Goal: Transaction & Acquisition: Purchase product/service

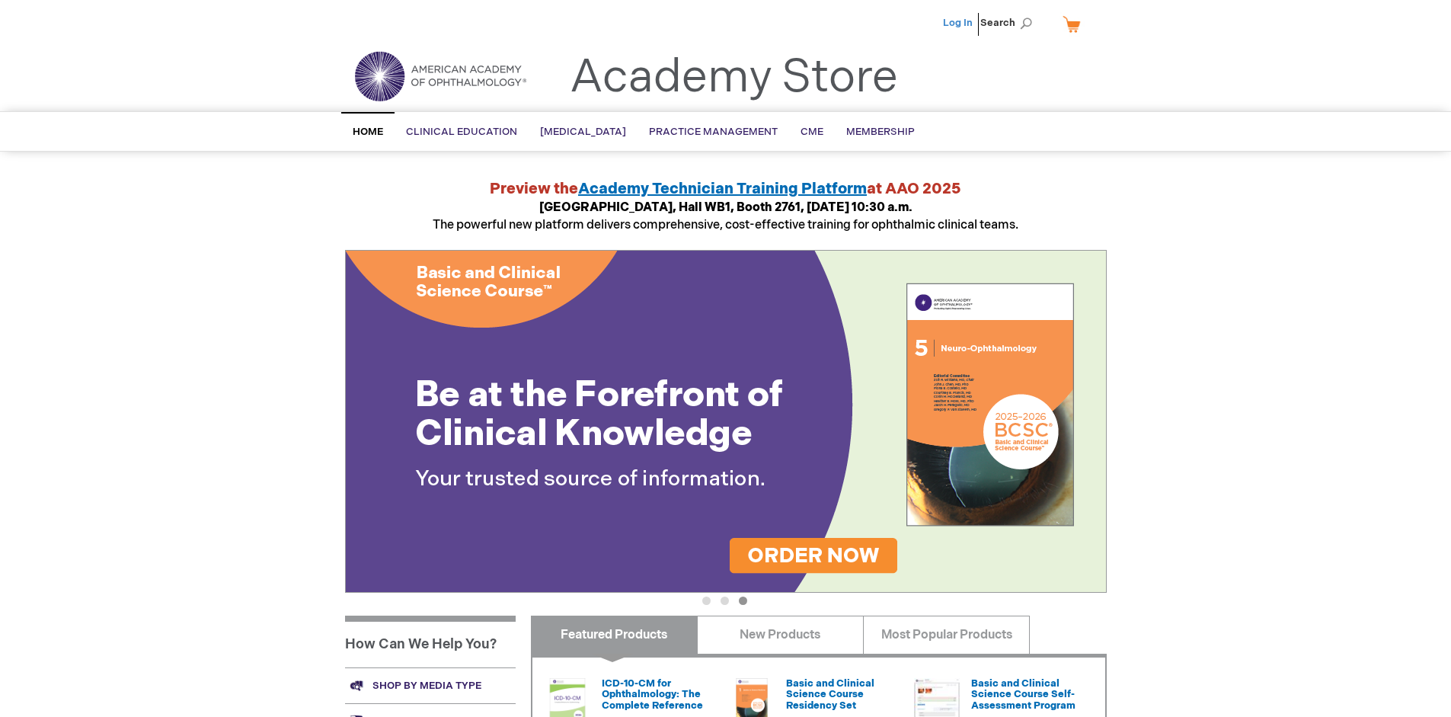
click at [959, 23] on link "Log In" at bounding box center [958, 23] width 30 height 12
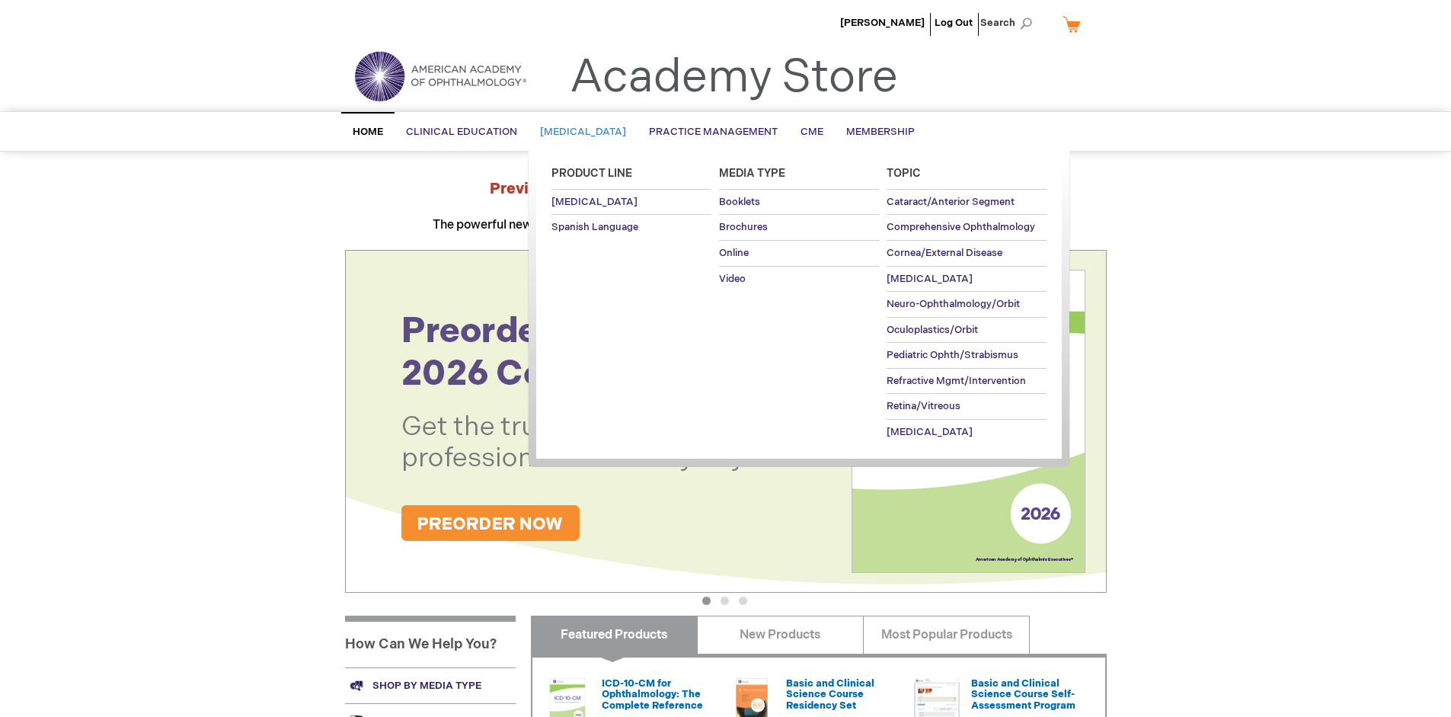
click at [588, 132] on span "[MEDICAL_DATA]" at bounding box center [583, 132] width 86 height 12
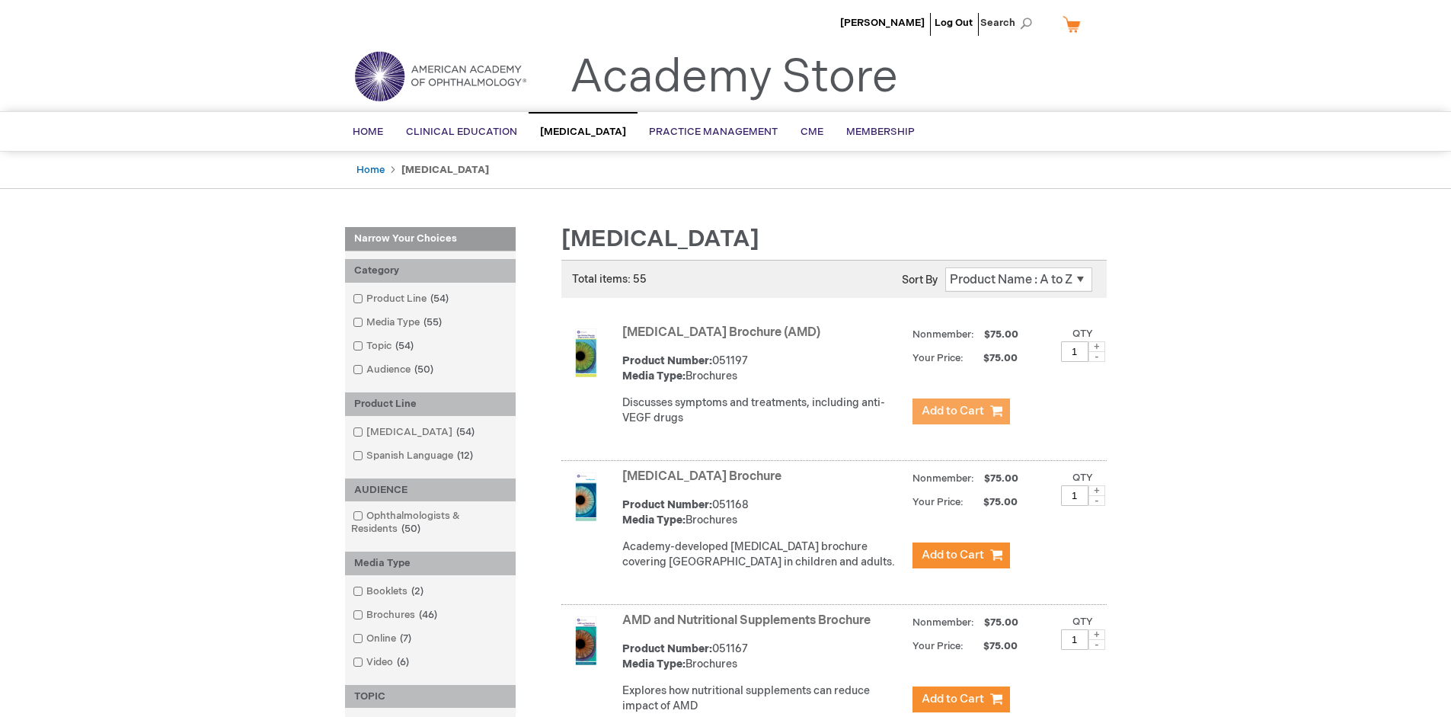
click at [961, 411] on span "Add to Cart" at bounding box center [953, 411] width 62 height 14
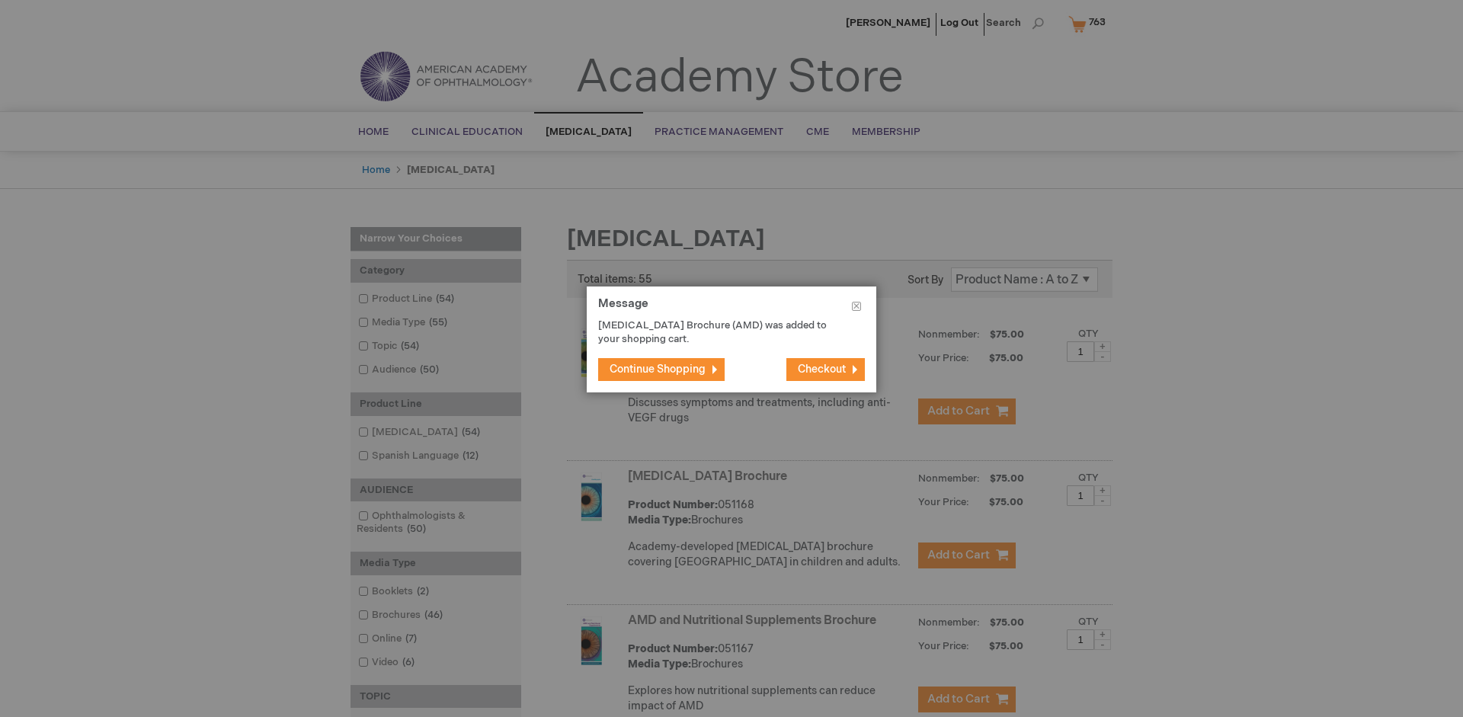
click at [657, 369] on span "Continue Shopping" at bounding box center [657, 369] width 96 height 13
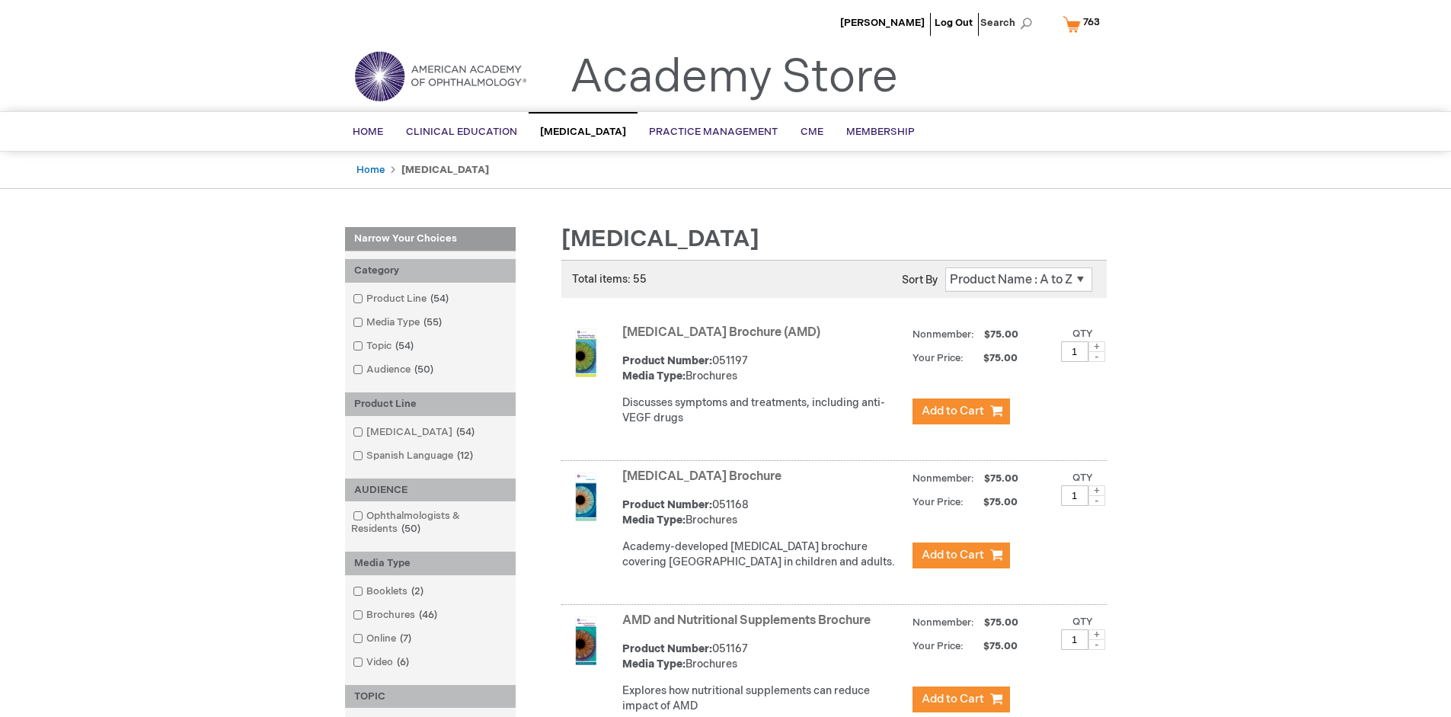
click at [750, 628] on link "AMD and Nutritional Supplements Brochure" at bounding box center [746, 620] width 248 height 14
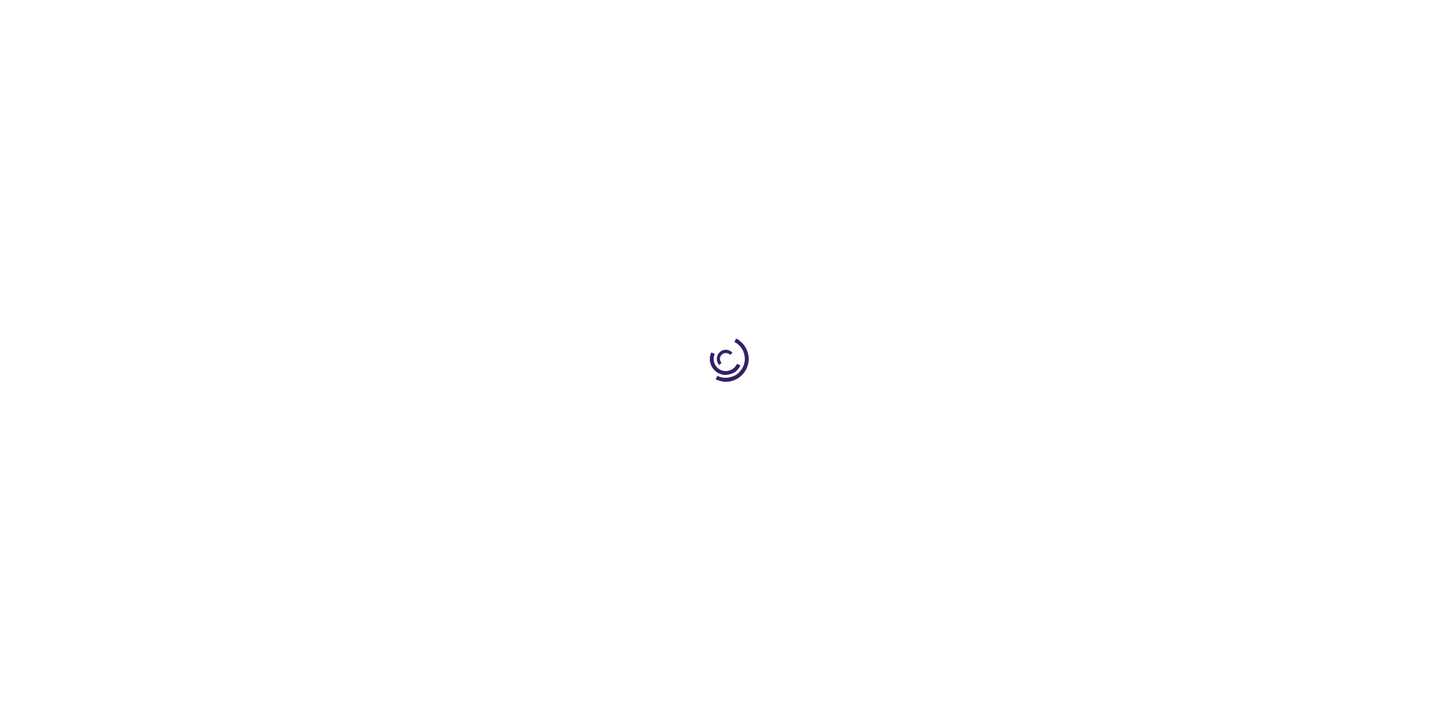
type input "1"
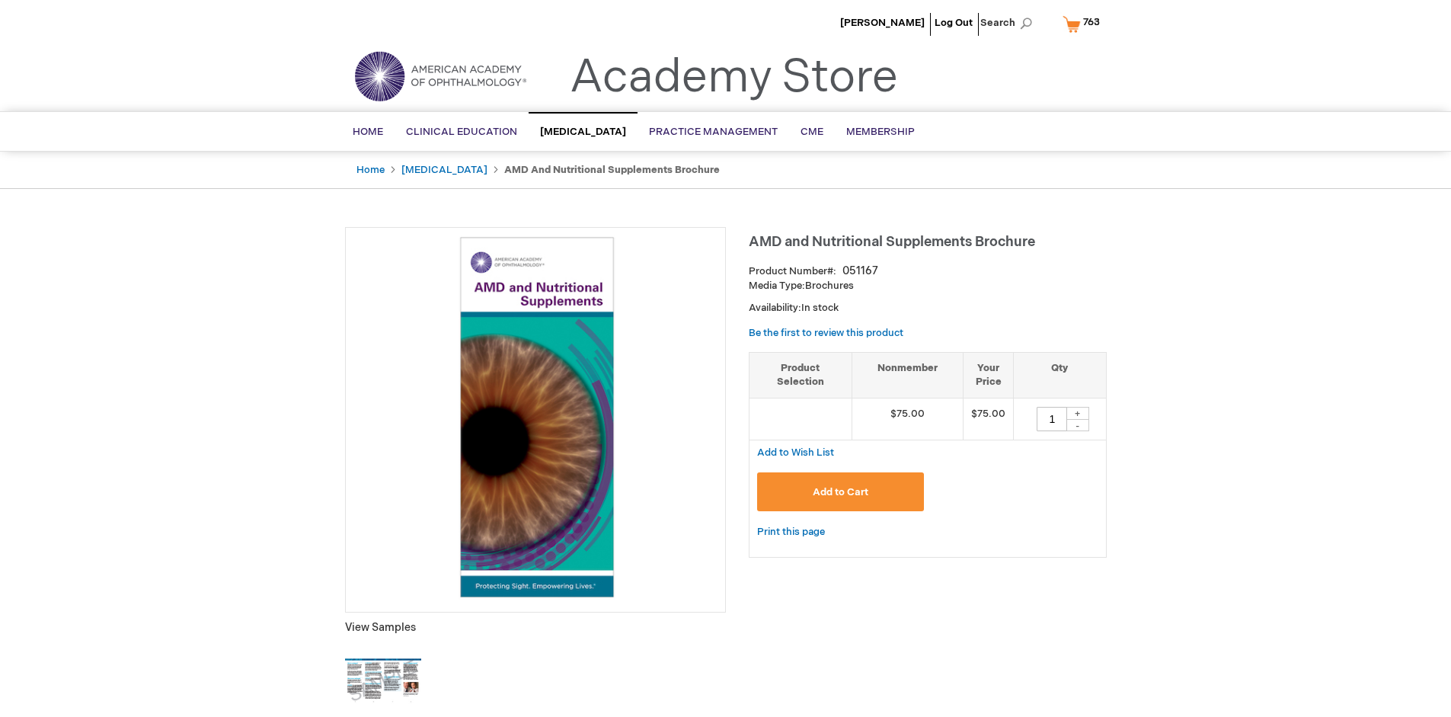
click at [840, 491] on span "Add to Cart" at bounding box center [841, 492] width 56 height 12
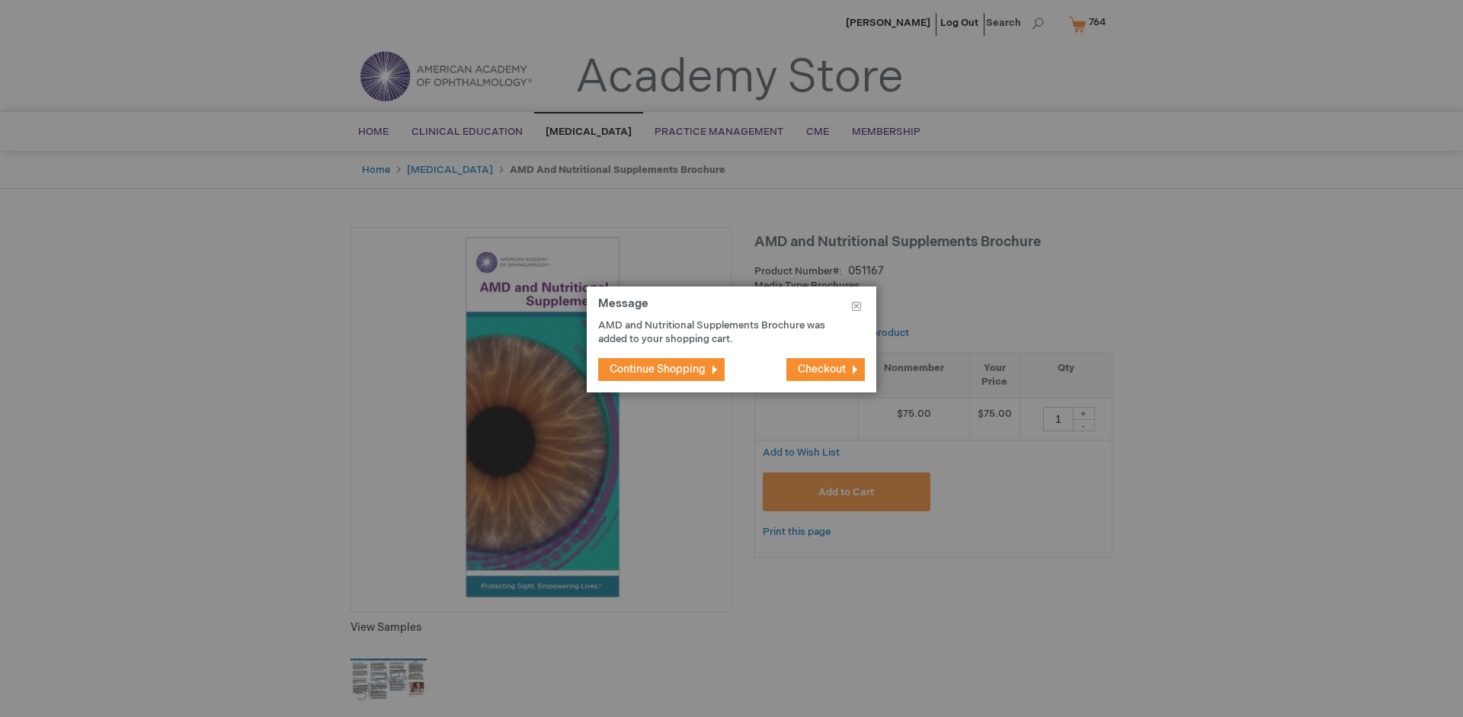
click at [657, 369] on span "Continue Shopping" at bounding box center [657, 369] width 96 height 13
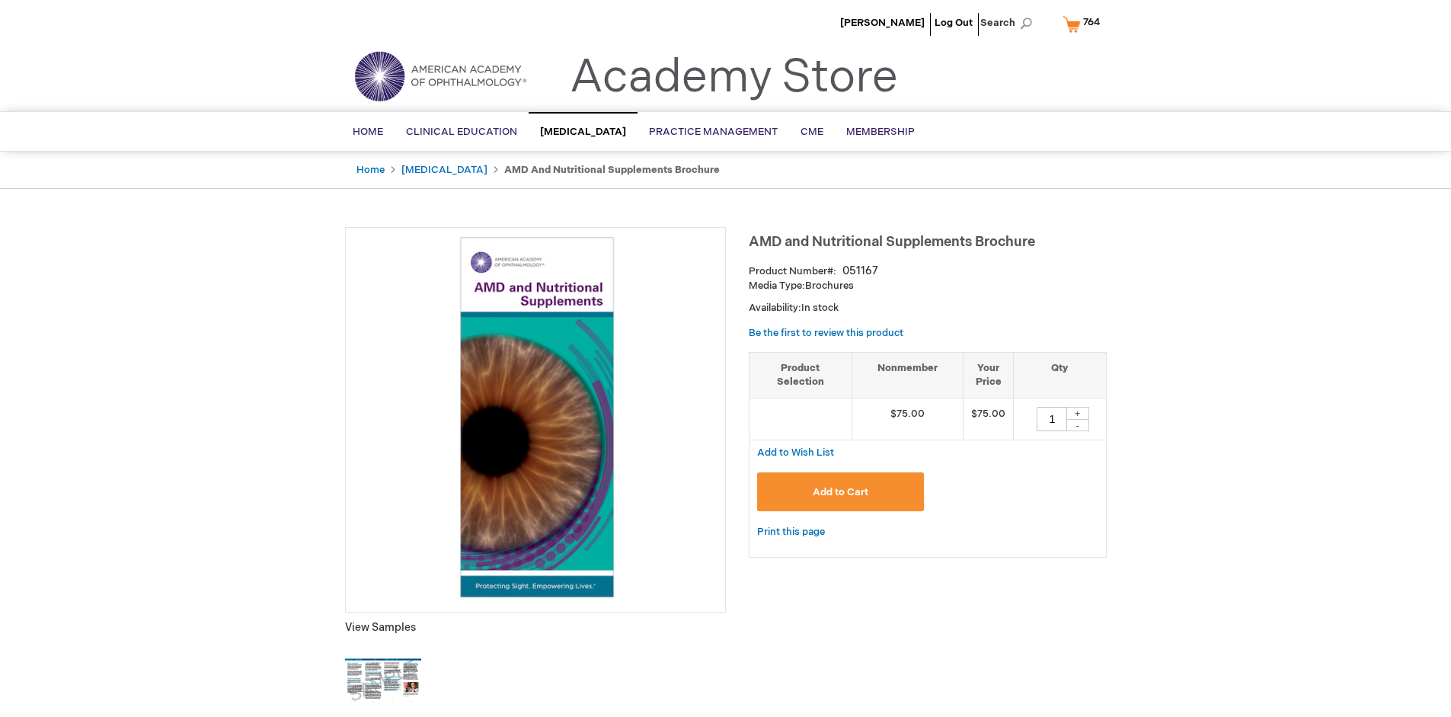
click at [1084, 24] on span "764" at bounding box center [1091, 22] width 17 height 12
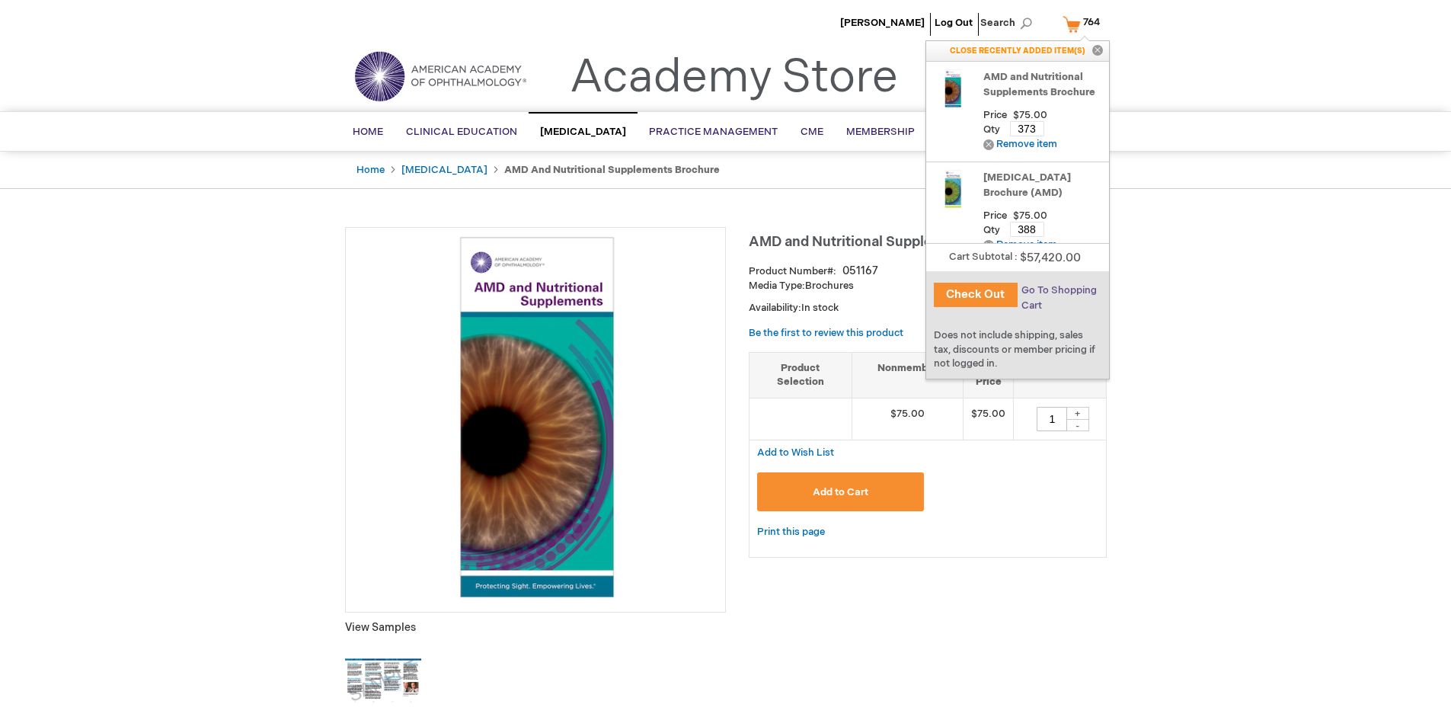
click at [1059, 290] on span "Go To Shopping Cart" at bounding box center [1058, 297] width 75 height 27
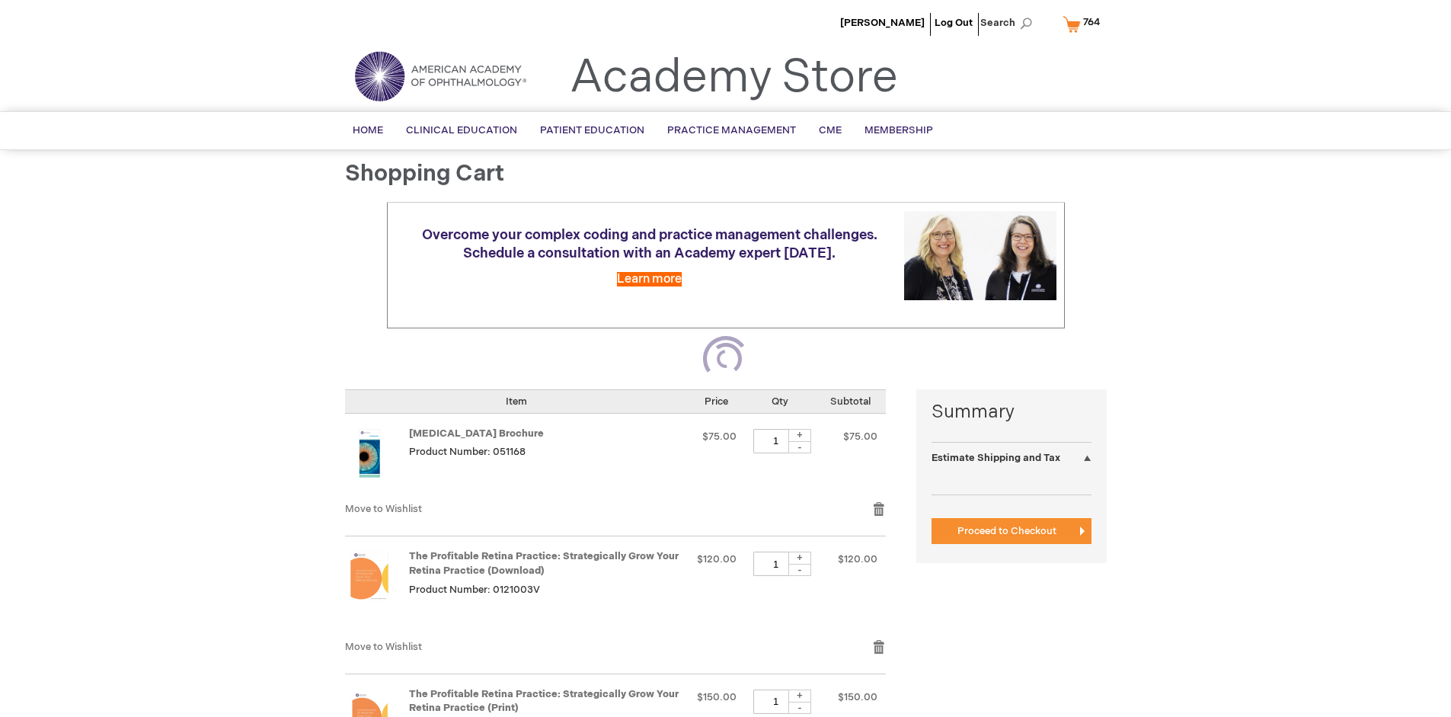
select select "US"
select select "41"
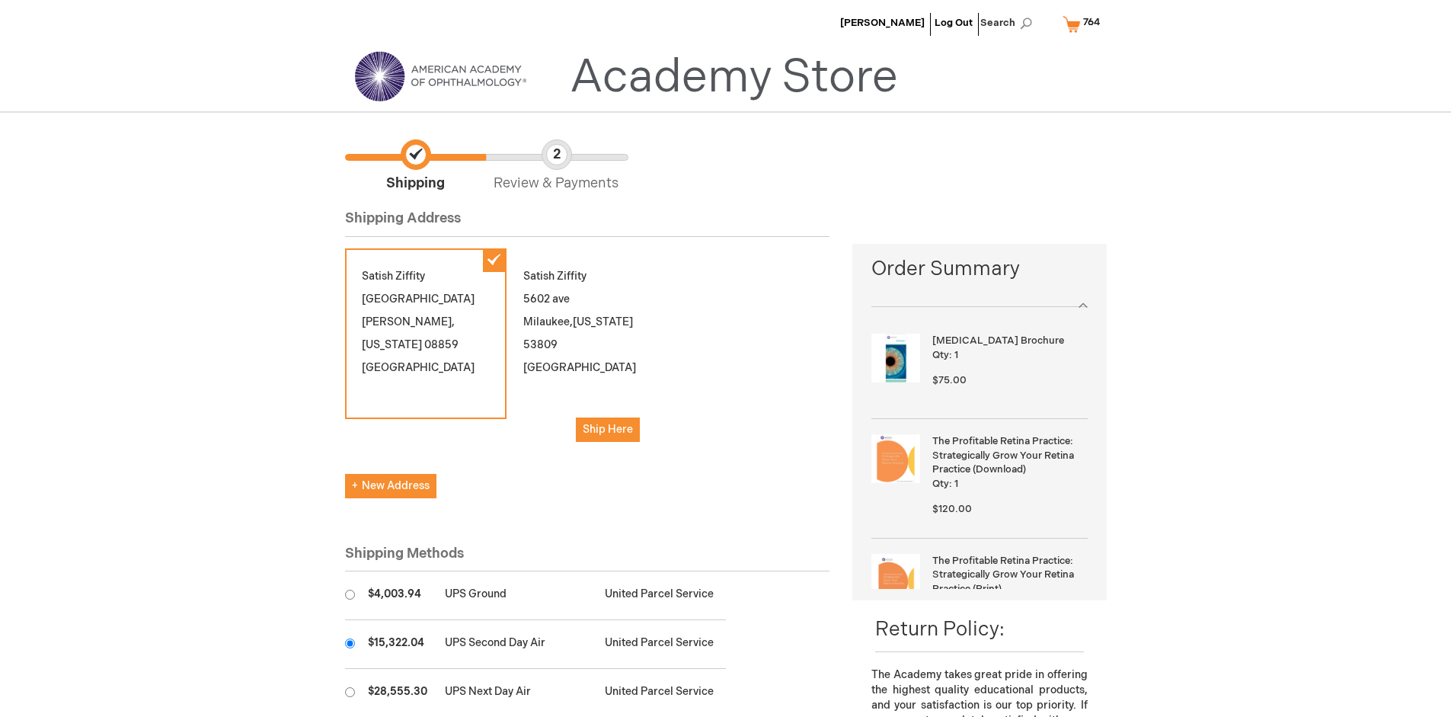
click at [350, 643] on input "radio" at bounding box center [350, 643] width 10 height 10
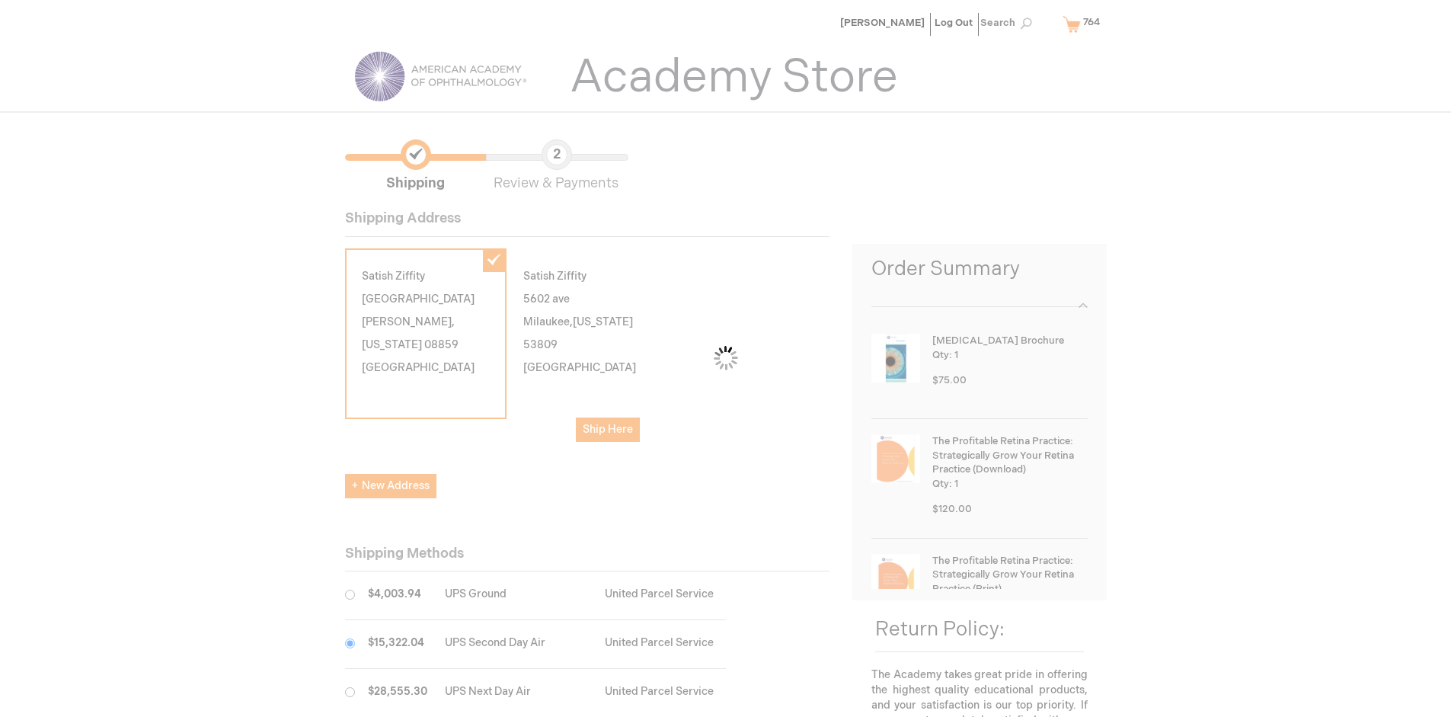
scroll to position [76, 0]
